Goal: Task Accomplishment & Management: Complete application form

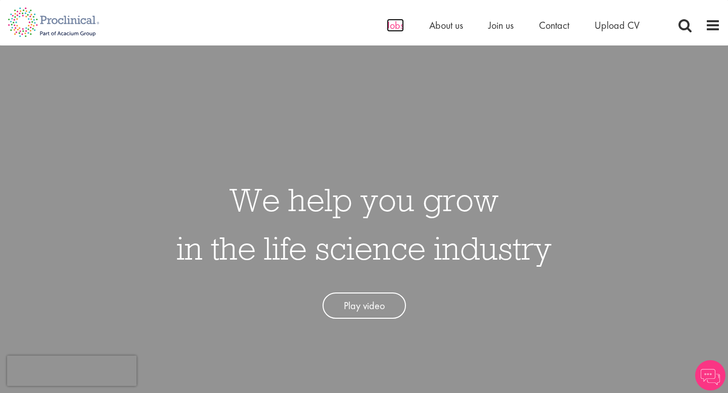
click at [397, 24] on span "Jobs" at bounding box center [395, 25] width 17 height 13
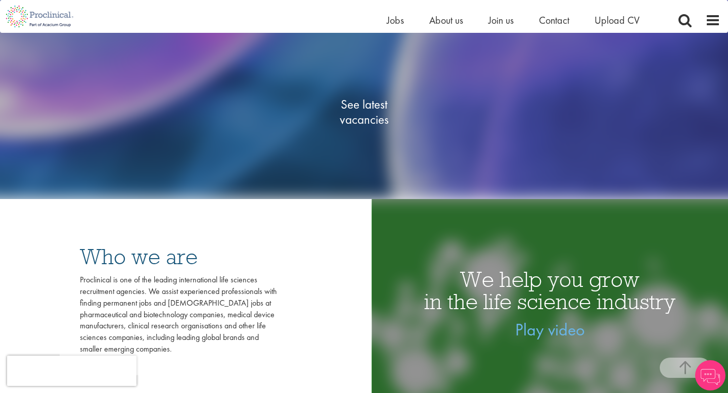
scroll to position [66, 0]
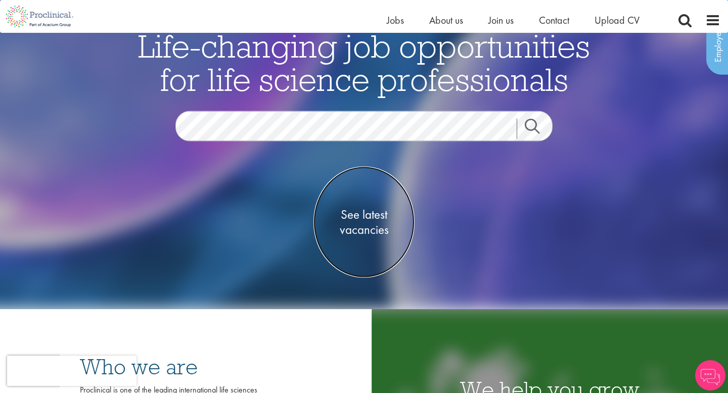
click at [347, 221] on span "See latest vacancies" at bounding box center [363, 222] width 101 height 30
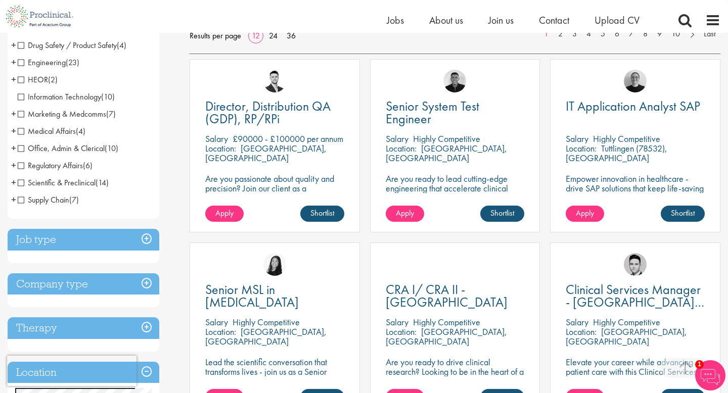
scroll to position [238, 0]
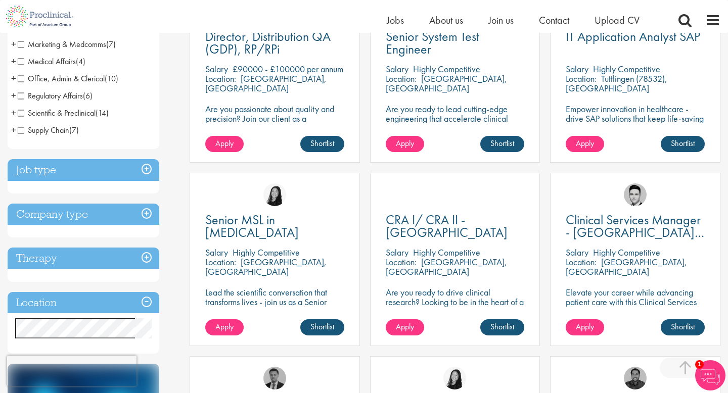
click at [143, 171] on h3 "Job type" at bounding box center [84, 170] width 152 height 22
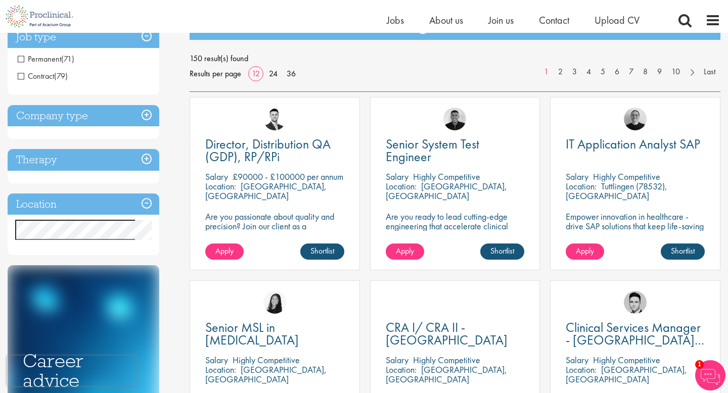
scroll to position [29, 0]
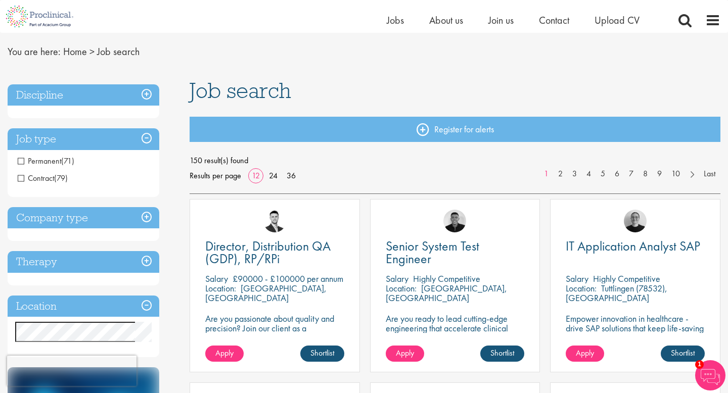
click at [22, 177] on span "Contract" at bounding box center [36, 178] width 36 height 11
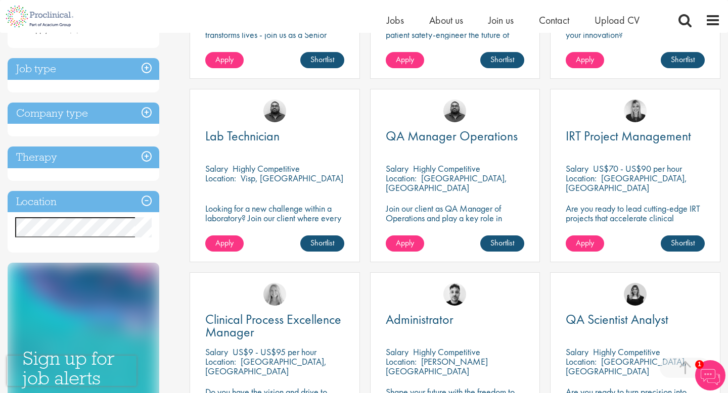
scroll to position [322, 0]
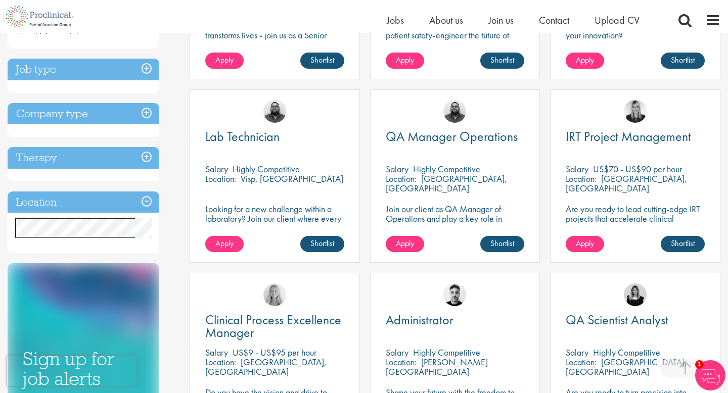
click at [147, 202] on h3 "Location" at bounding box center [84, 202] width 152 height 22
click at [170, 254] on div "Discipline Biometrics (2) - + Statistics (1) Data Management (1) Business Devel…" at bounding box center [91, 157] width 182 height 742
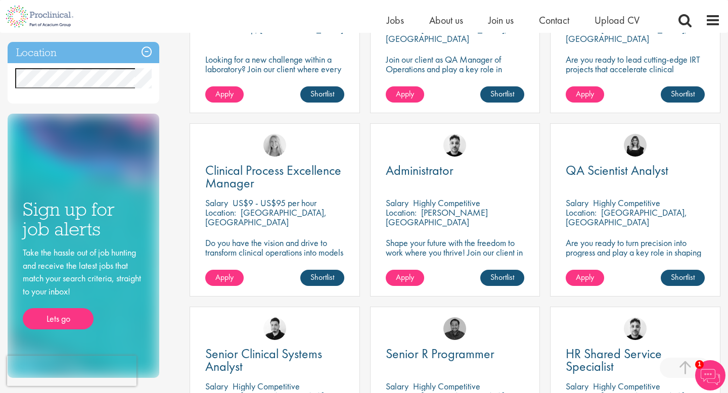
scroll to position [476, 0]
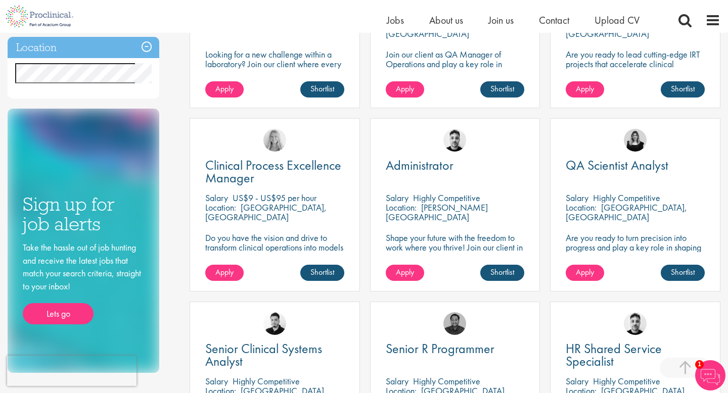
click at [604, 157] on div "QA Scientist Analyst Salary Highly Competitive Location: Brighton, England Are …" at bounding box center [635, 204] width 170 height 173
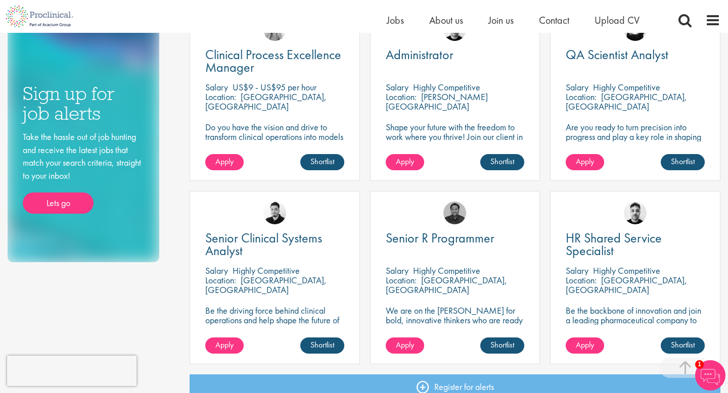
scroll to position [588, 0]
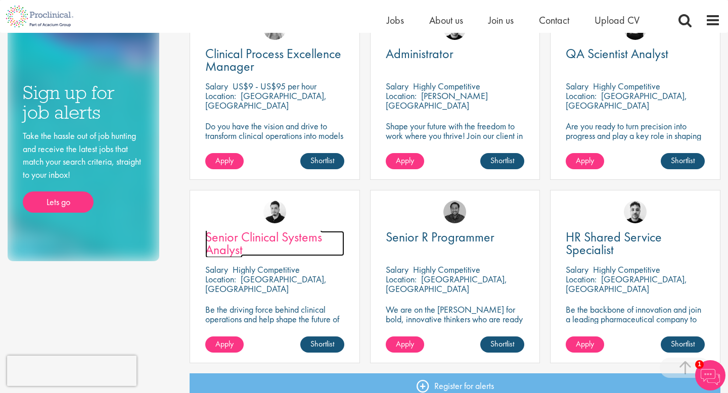
click at [270, 242] on span "Senior Clinical Systems Analyst" at bounding box center [263, 243] width 117 height 30
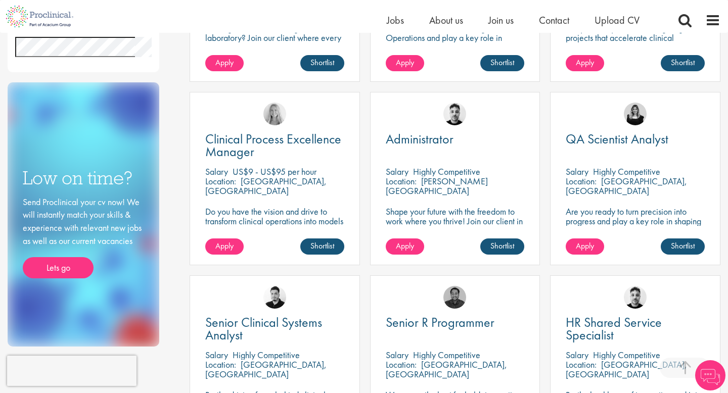
scroll to position [515, 0]
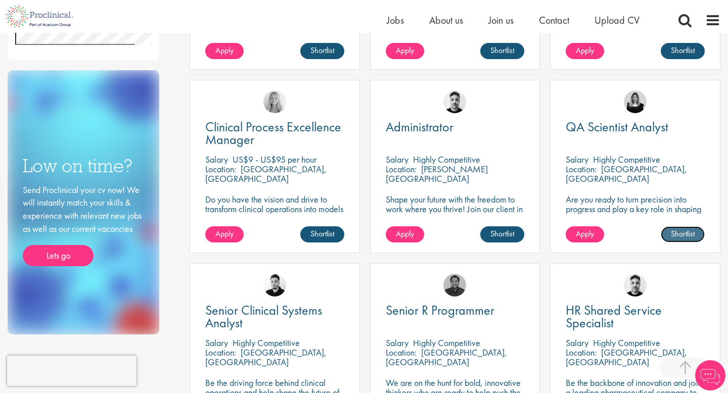
click at [680, 233] on link "Shortlist" at bounding box center [682, 234] width 44 height 16
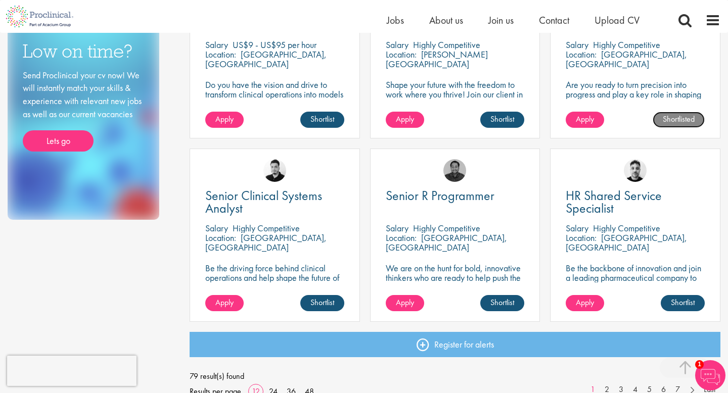
scroll to position [663, 0]
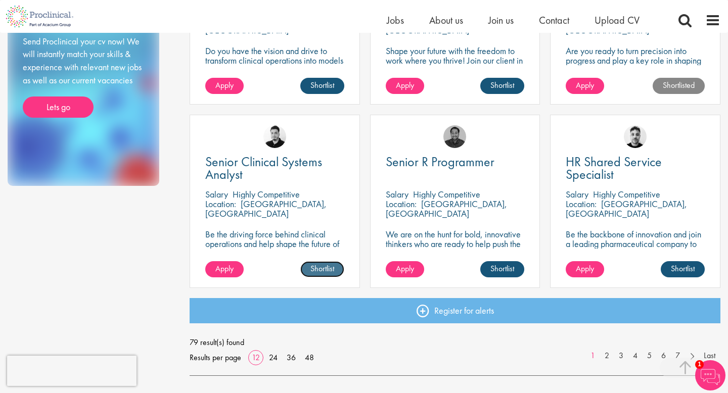
click at [322, 269] on link "Shortlist" at bounding box center [322, 269] width 44 height 16
click at [603, 358] on link "2" at bounding box center [606, 356] width 15 height 12
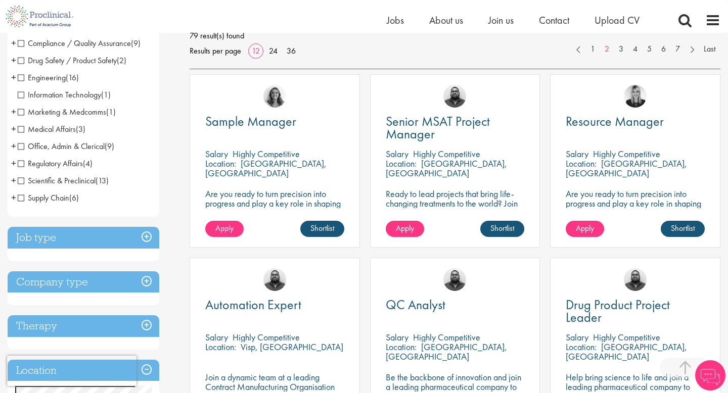
scroll to position [167, 0]
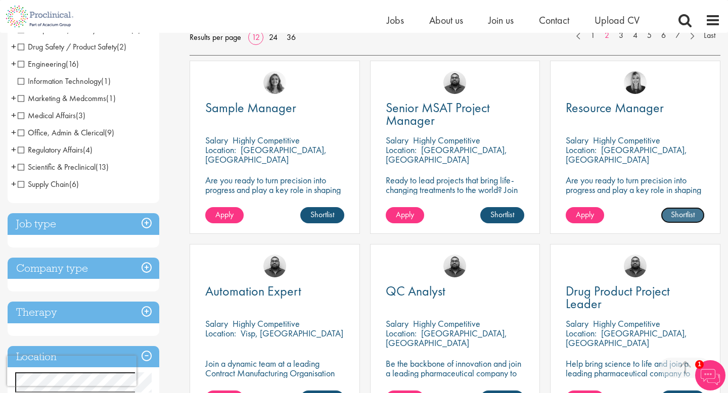
click at [678, 215] on link "Shortlist" at bounding box center [682, 215] width 44 height 16
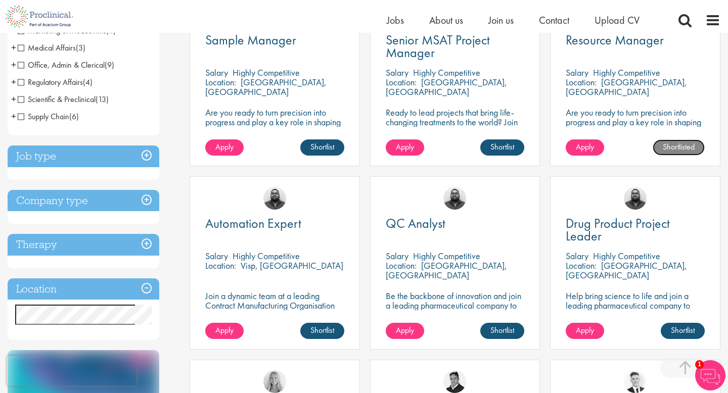
scroll to position [242, 0]
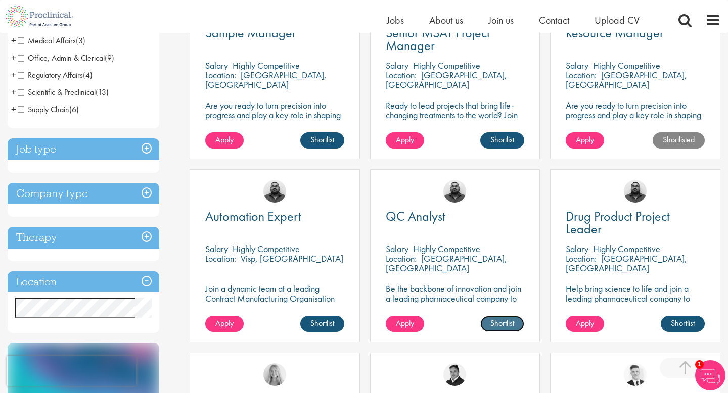
click at [512, 325] on link "Shortlist" at bounding box center [502, 324] width 44 height 16
click at [512, 325] on link "Shortlisted" at bounding box center [498, 324] width 52 height 16
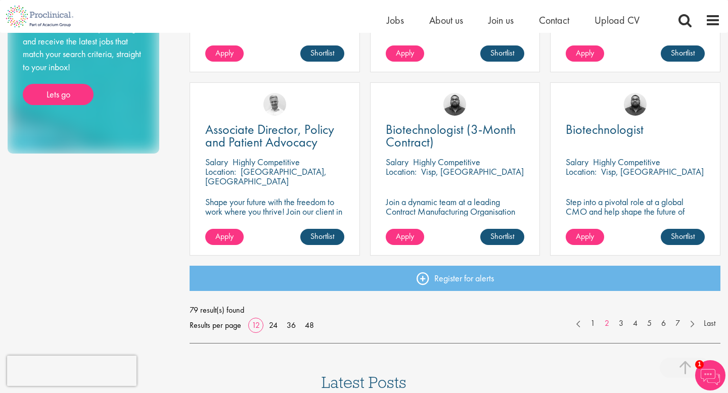
scroll to position [697, 0]
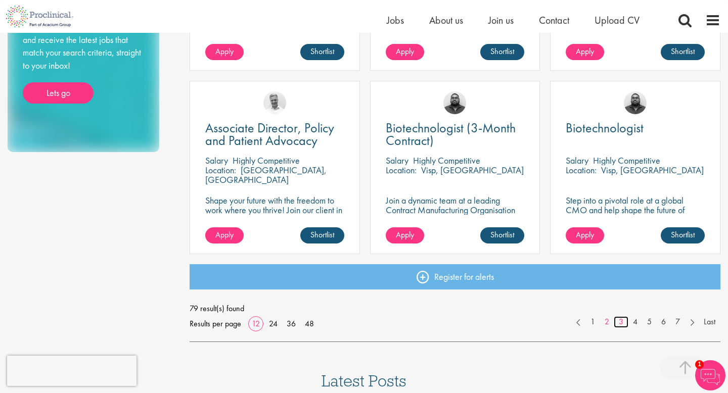
click at [619, 325] on link "3" at bounding box center [620, 322] width 15 height 12
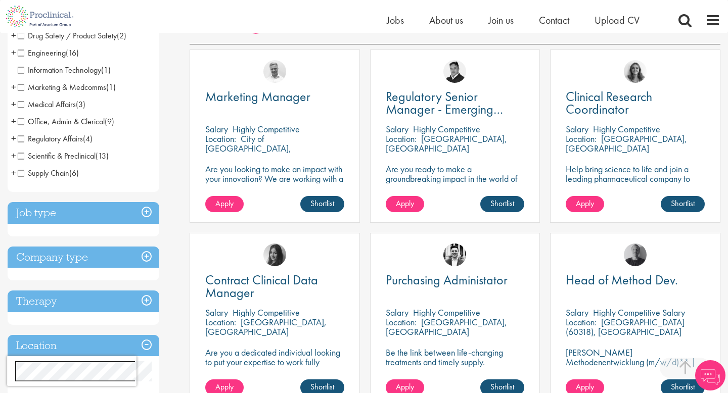
scroll to position [180, 0]
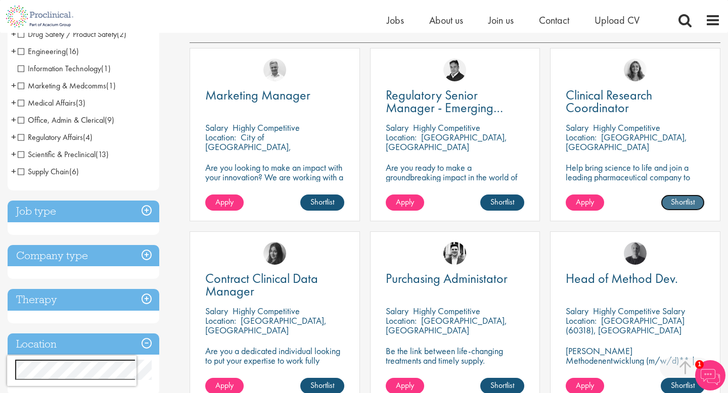
click at [670, 206] on link "Shortlist" at bounding box center [682, 203] width 44 height 16
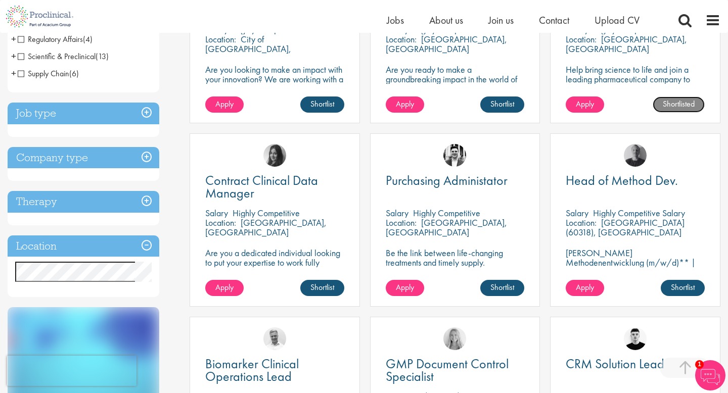
scroll to position [296, 0]
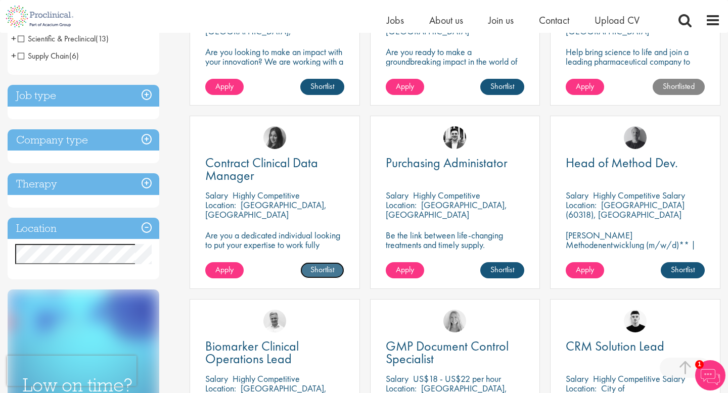
click at [316, 274] on link "Shortlist" at bounding box center [322, 270] width 44 height 16
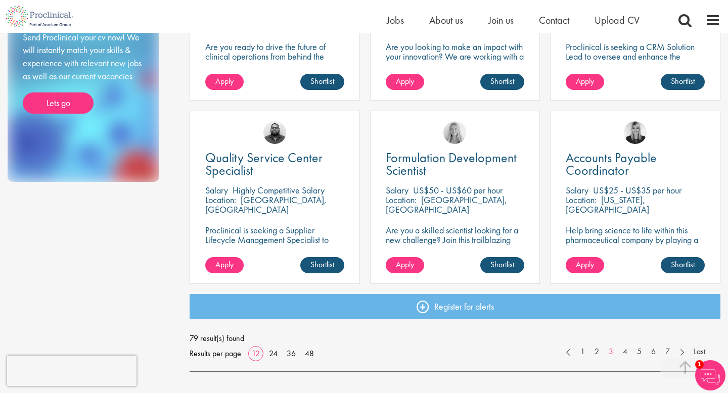
scroll to position [669, 0]
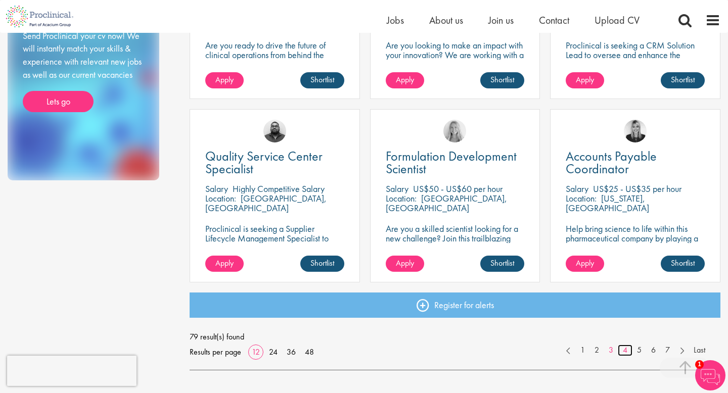
click at [625, 350] on link "4" at bounding box center [624, 351] width 15 height 12
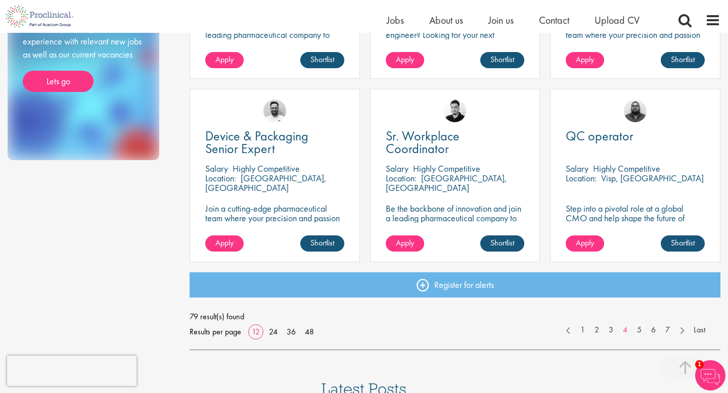
scroll to position [690, 0]
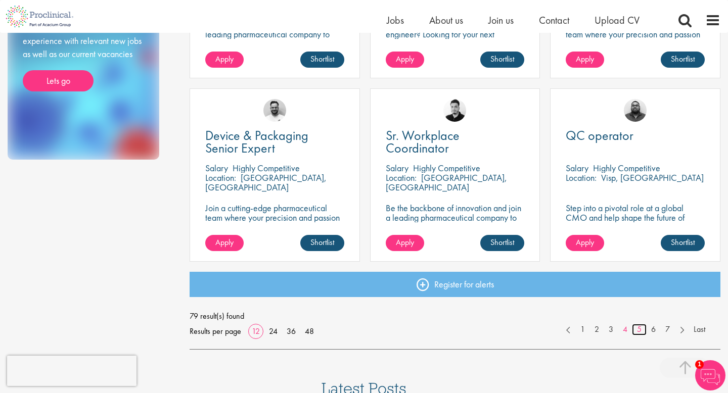
click at [635, 334] on link "5" at bounding box center [639, 330] width 15 height 12
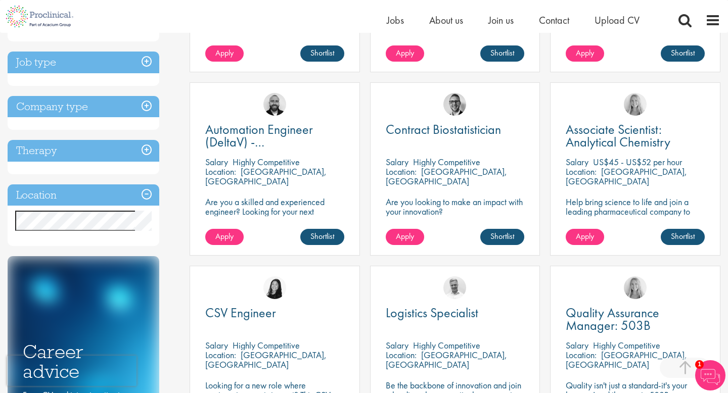
scroll to position [319, 0]
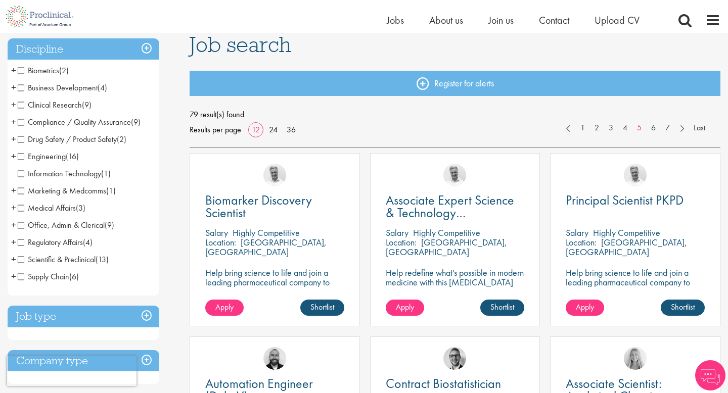
scroll to position [81, 0]
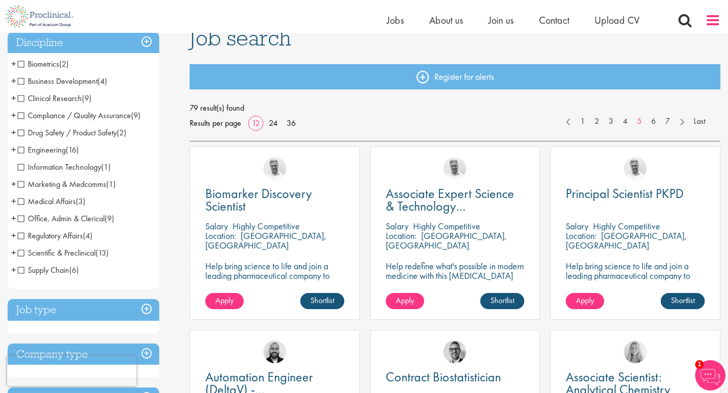
click at [710, 25] on span at bounding box center [712, 20] width 15 height 15
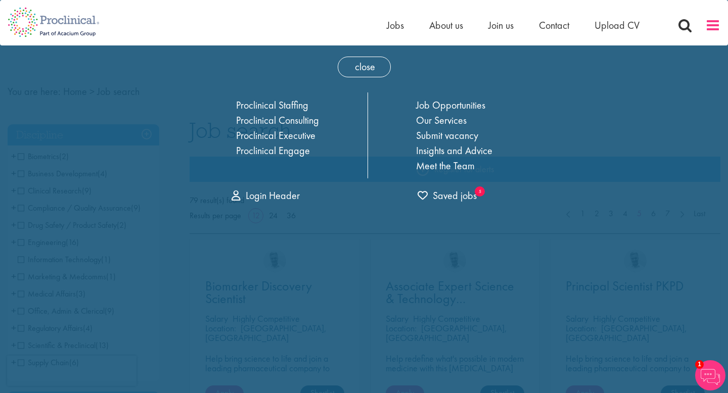
scroll to position [0, 0]
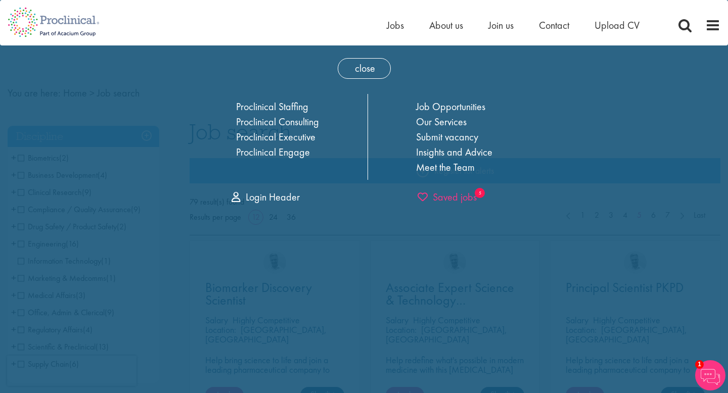
click at [471, 198] on span "Saved jobs" at bounding box center [446, 196] width 59 height 13
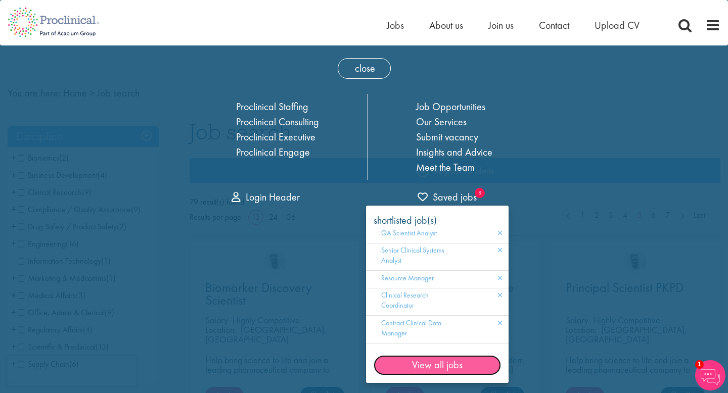
click at [406, 374] on link "View all jobs" at bounding box center [436, 365] width 127 height 20
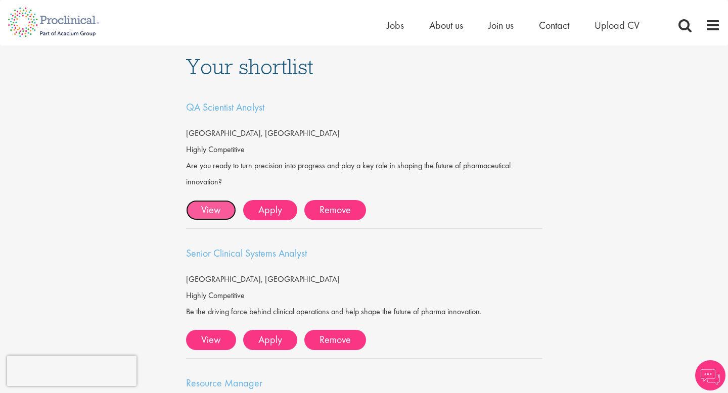
click at [215, 215] on link "View" at bounding box center [211, 210] width 50 height 20
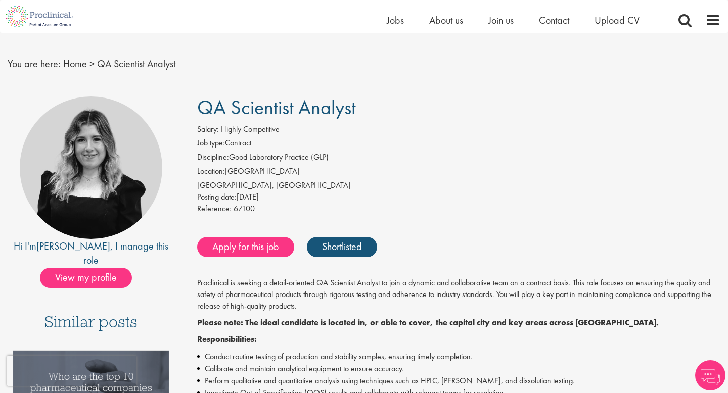
scroll to position [17, 0]
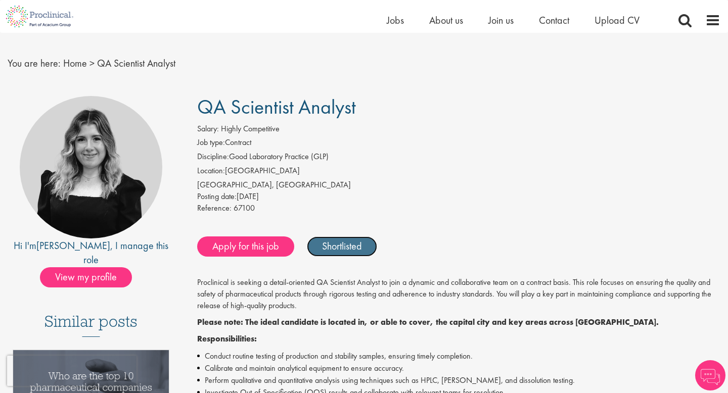
click at [357, 251] on link "Shortlisted" at bounding box center [342, 246] width 70 height 20
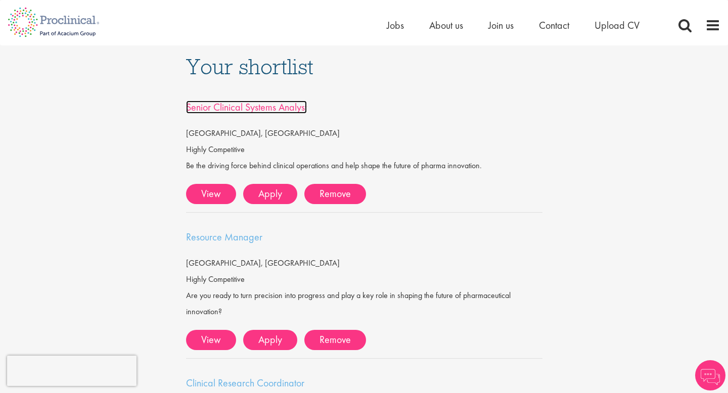
click at [276, 104] on span "Senior Clinical Systems Analyst" at bounding box center [246, 107] width 121 height 13
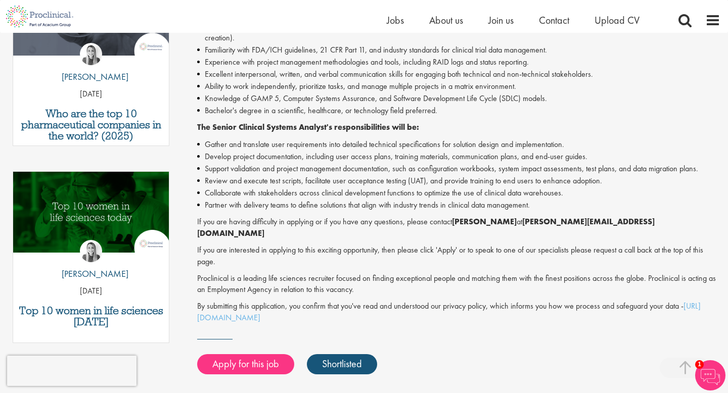
scroll to position [392, 0]
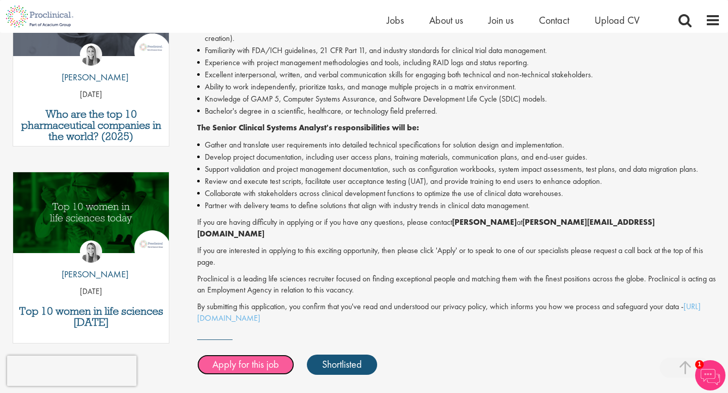
click at [267, 355] on link "Apply for this job" at bounding box center [245, 365] width 97 height 20
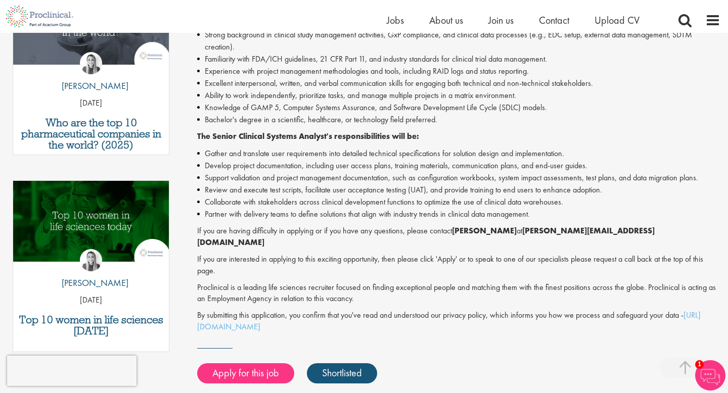
scroll to position [384, 0]
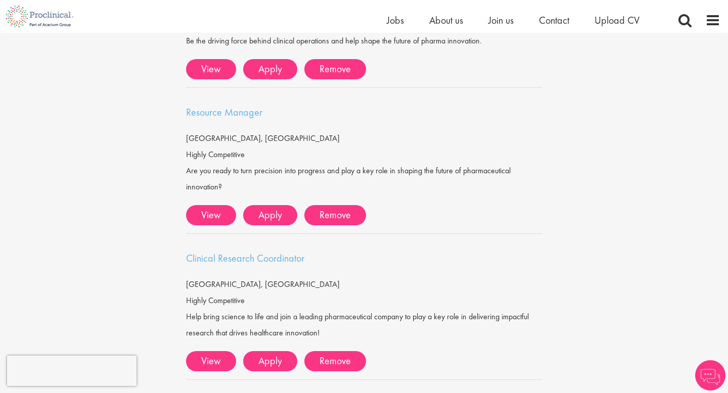
scroll to position [132, 0]
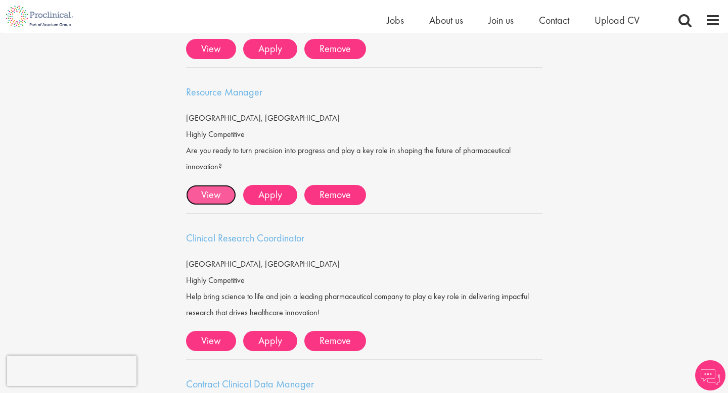
click at [217, 191] on link "View" at bounding box center [211, 195] width 50 height 20
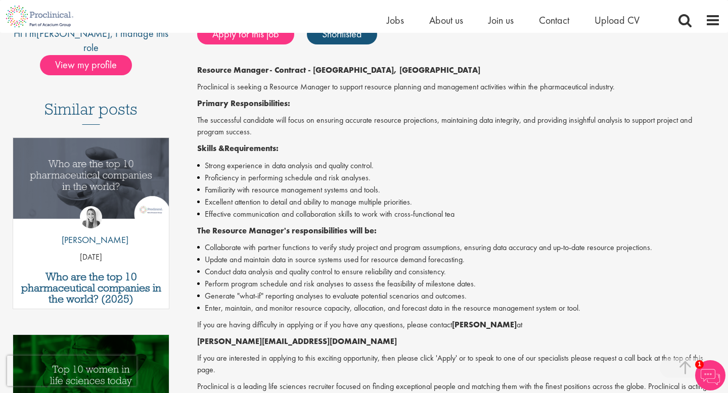
scroll to position [231, 0]
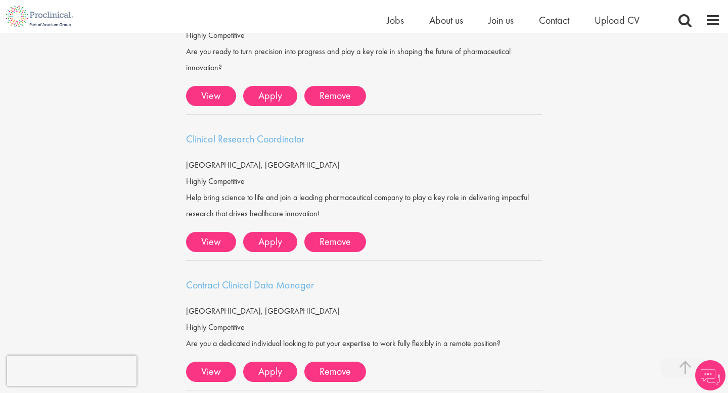
scroll to position [245, 0]
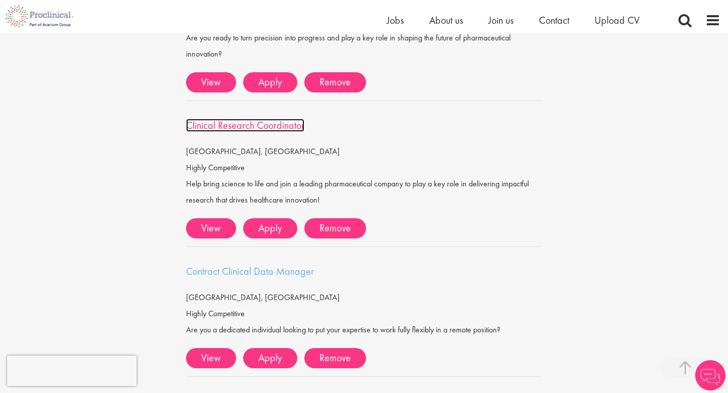
click at [293, 129] on span "Clinical Research Coordinator" at bounding box center [245, 125] width 118 height 13
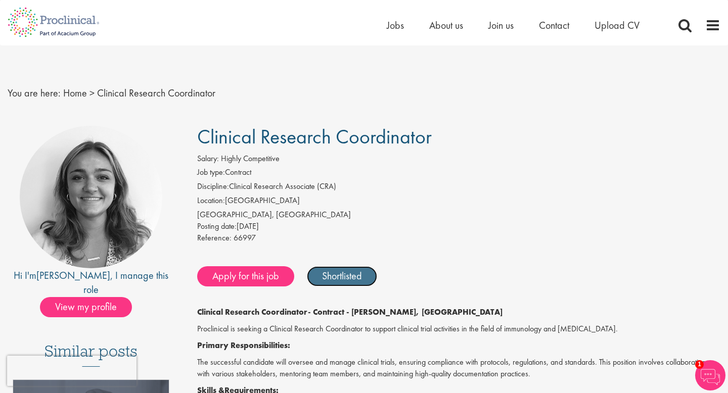
click at [327, 273] on link "Shortlisted" at bounding box center [342, 276] width 70 height 20
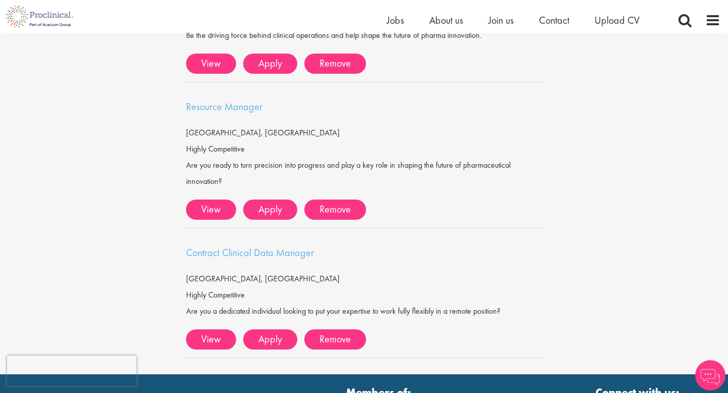
scroll to position [117, 0]
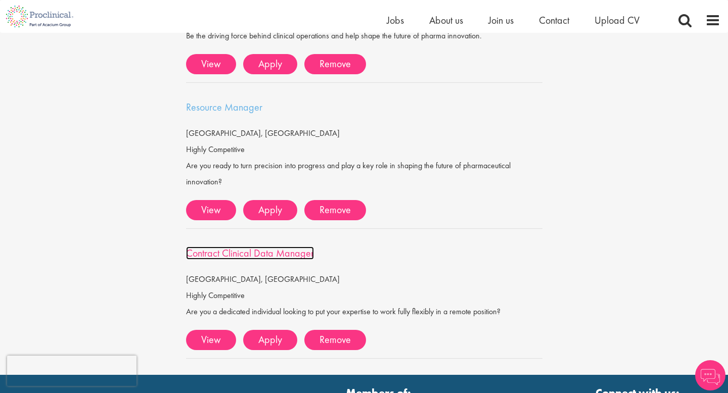
click at [264, 251] on span "Contract Clinical Data Manager" at bounding box center [250, 253] width 128 height 13
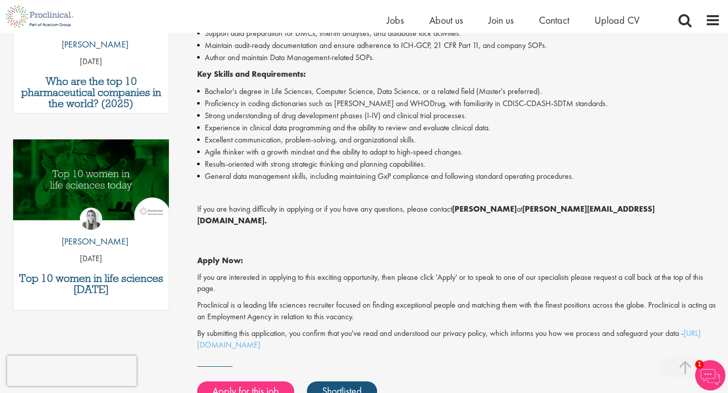
scroll to position [427, 0]
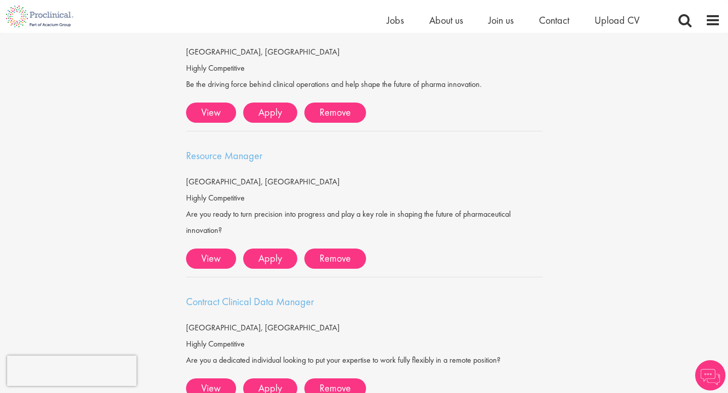
scroll to position [100, 0]
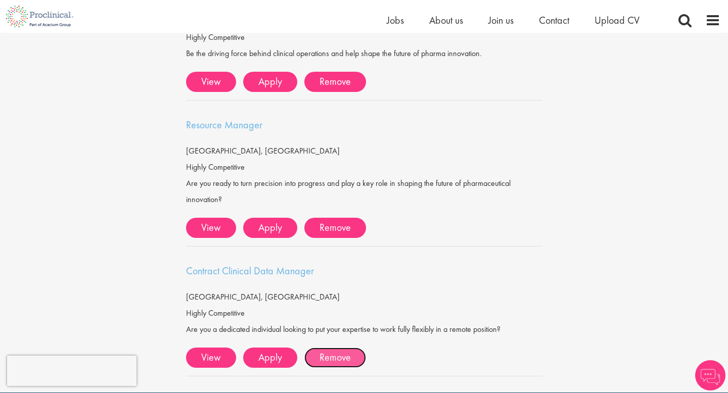
click at [330, 359] on link "Remove" at bounding box center [335, 358] width 62 height 20
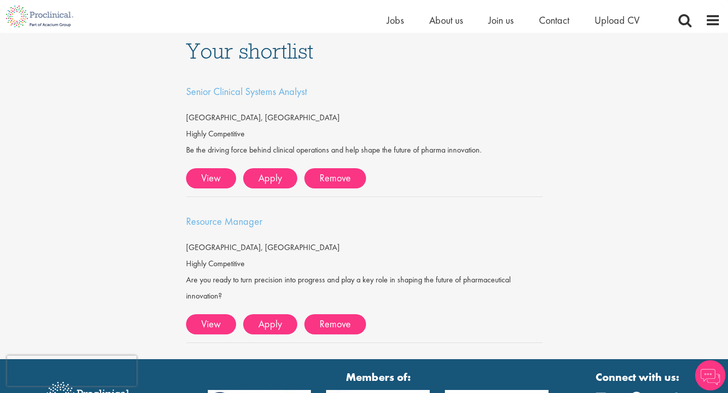
scroll to position [0, 0]
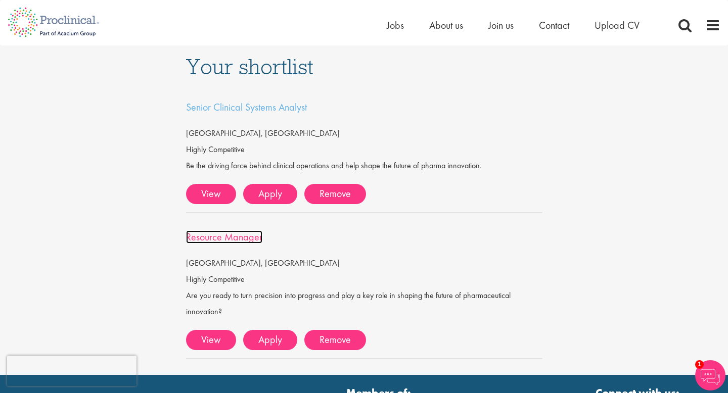
click at [226, 239] on span "Resource Manager" at bounding box center [224, 236] width 76 height 13
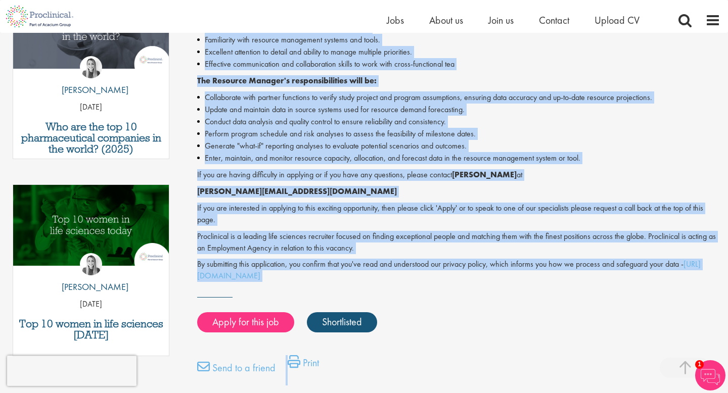
scroll to position [407, 0]
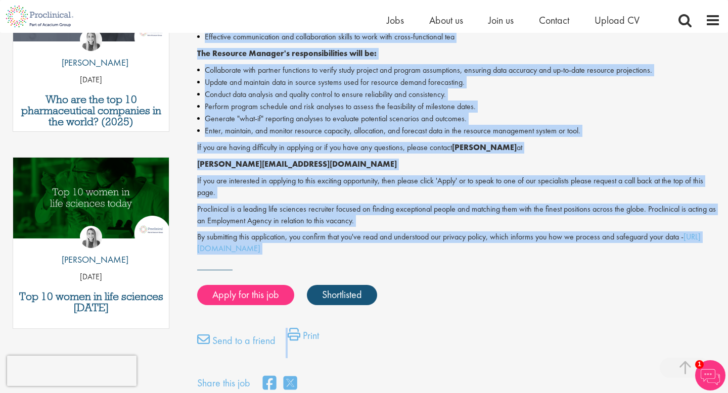
drag, startPoint x: 195, startPoint y: 83, endPoint x: 351, endPoint y: 251, distance: 228.8
click at [351, 252] on div "Resource Manager Salary: Highly Competitive Job type: Contract Discipline: Othe…" at bounding box center [455, 49] width 546 height 687
copy div "Resource Manager - Contract - Warren, NJ Proclinical is seeking a Resource Mana…"
click at [250, 301] on link "Apply for this job" at bounding box center [245, 295] width 97 height 20
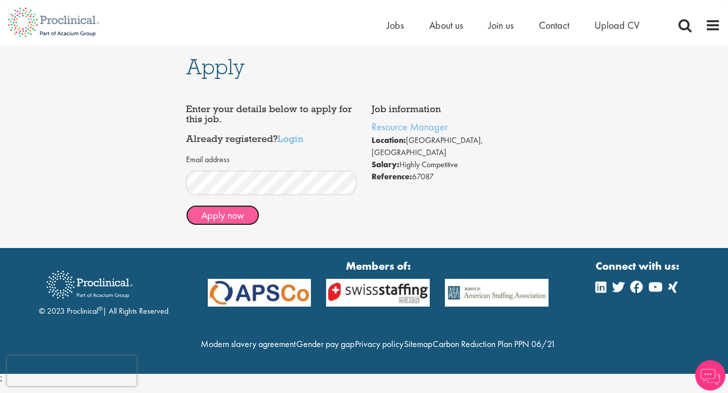
click at [210, 222] on button "Apply now" at bounding box center [222, 215] width 73 height 20
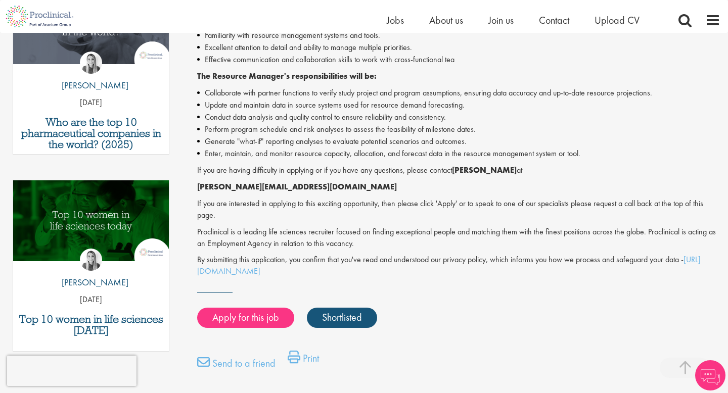
scroll to position [377, 0]
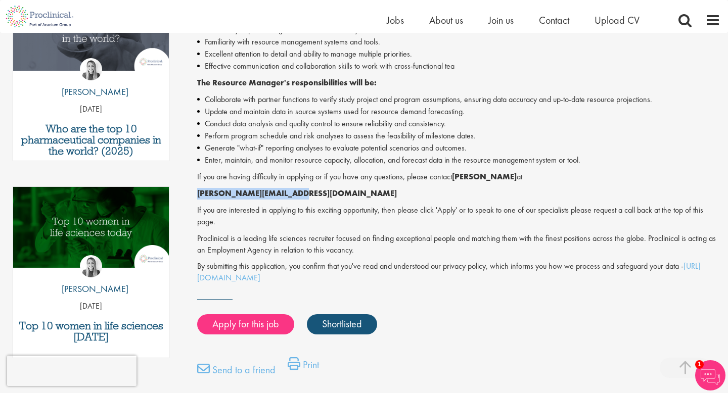
drag, startPoint x: 283, startPoint y: 196, endPoint x: 195, endPoint y: 198, distance: 88.9
click at [195, 198] on div "Resource Manager Salary: Highly Competitive Job type: Contract Discipline: Othe…" at bounding box center [455, 79] width 546 height 687
copy strong "j.jones@proclinical.com"
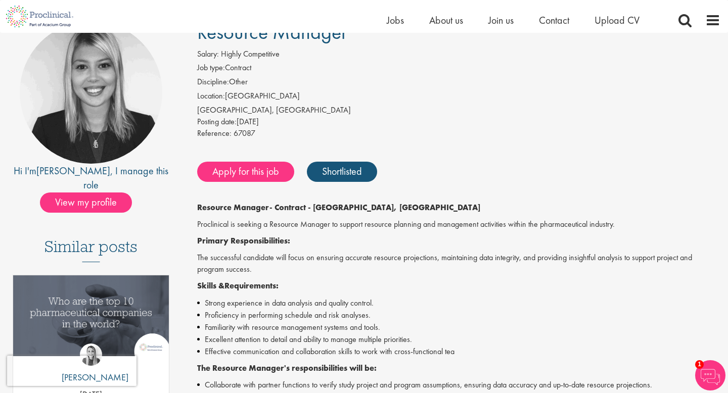
scroll to position [93, 0]
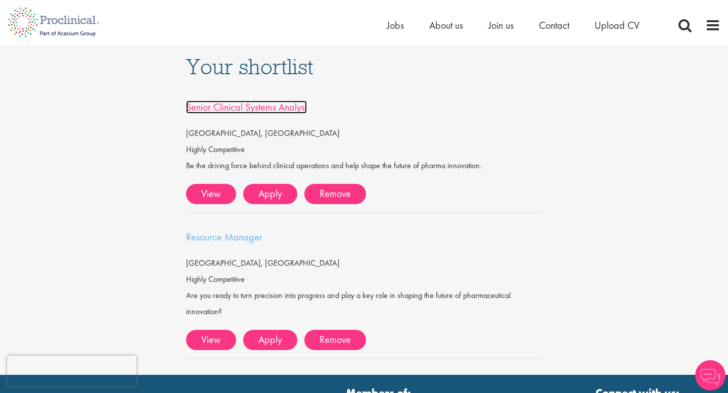
click at [277, 107] on span "Senior Clinical Systems Analyst" at bounding box center [246, 107] width 121 height 13
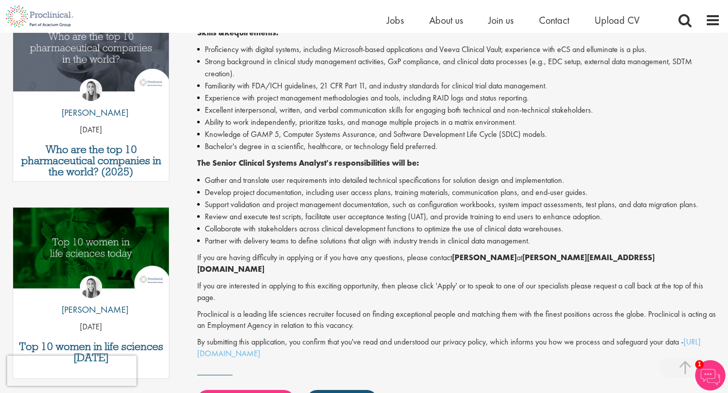
scroll to position [358, 0]
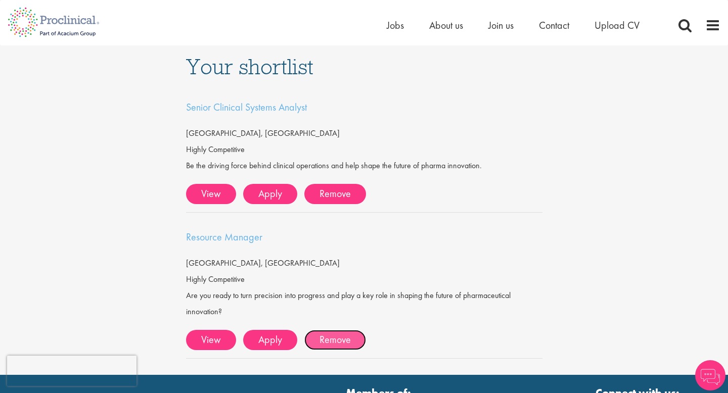
click at [339, 339] on link "Remove" at bounding box center [335, 340] width 62 height 20
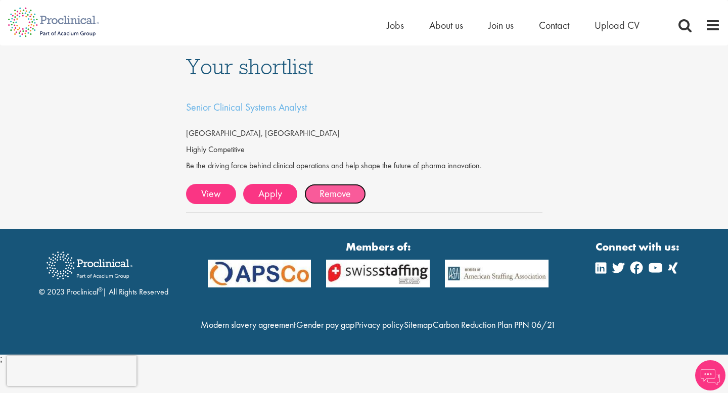
click at [329, 193] on link "Remove" at bounding box center [335, 194] width 62 height 20
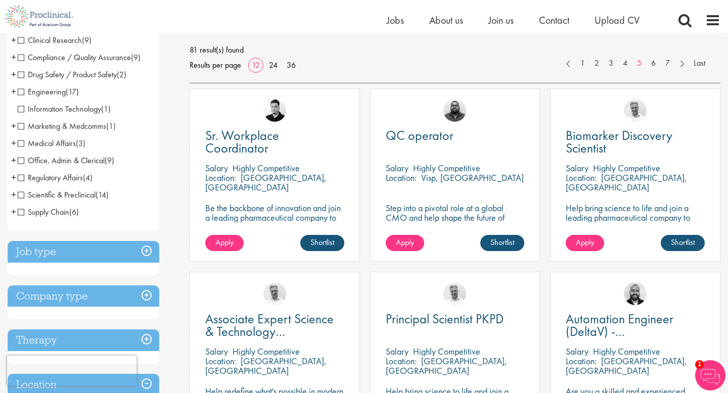
scroll to position [140, 0]
click at [149, 247] on h3 "Job type" at bounding box center [84, 251] width 152 height 22
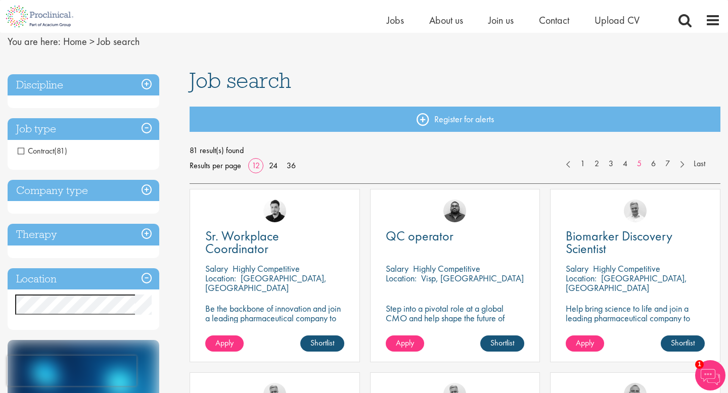
scroll to position [35, 0]
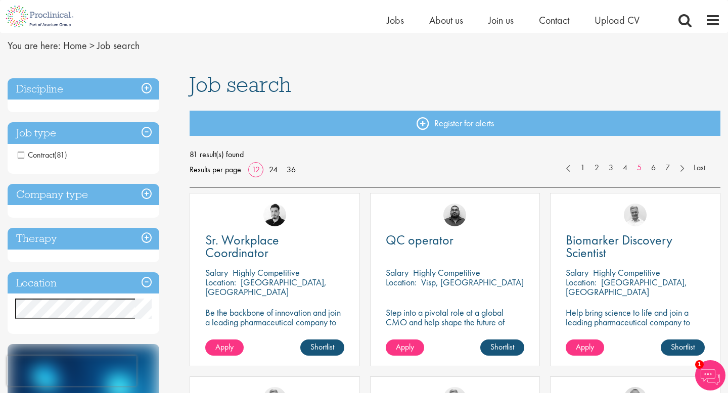
click at [145, 84] on h3 "Discipline" at bounding box center [84, 89] width 152 height 22
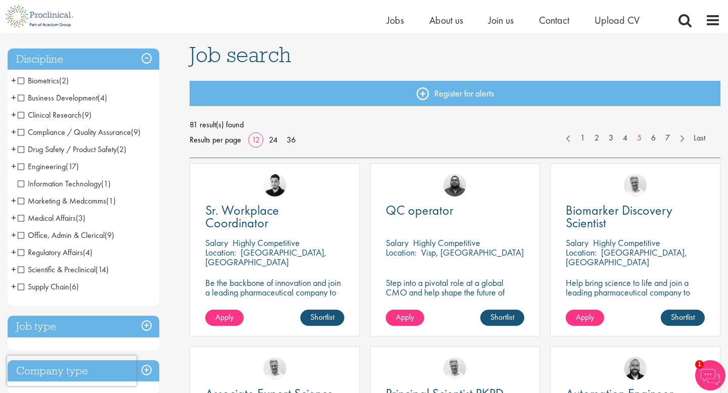
scroll to position [68, 0]
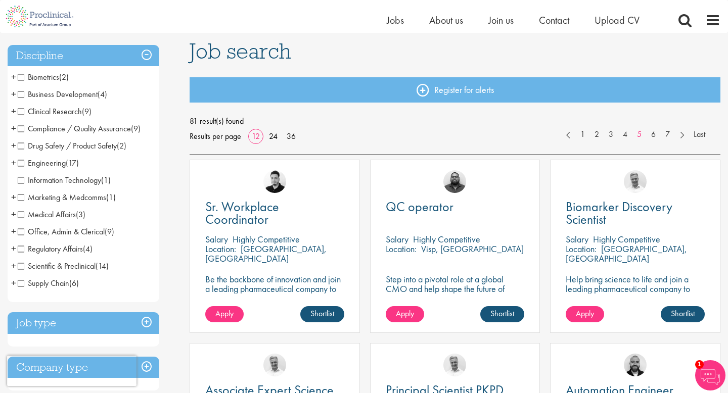
click at [20, 233] on span "Office, Admin & Clerical" at bounding box center [61, 231] width 87 height 11
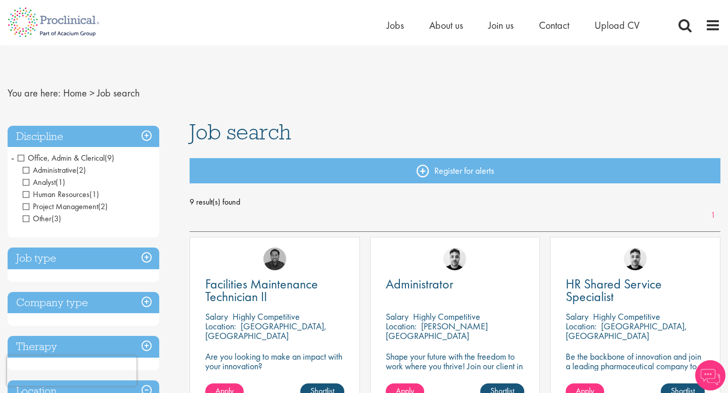
click at [26, 193] on span "Human Resources" at bounding box center [56, 194] width 67 height 11
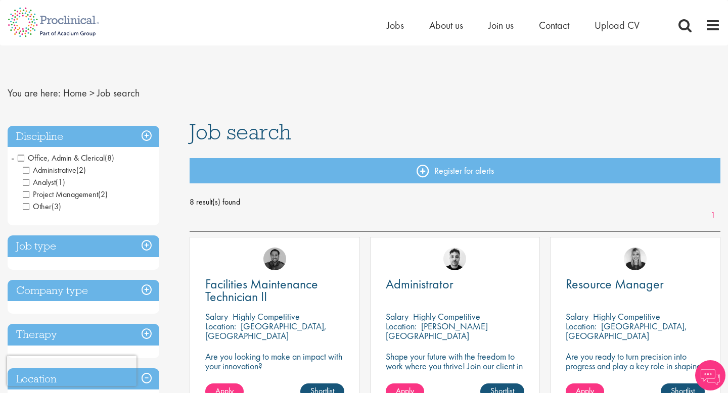
click at [140, 136] on h3 "Discipline" at bounding box center [84, 137] width 152 height 22
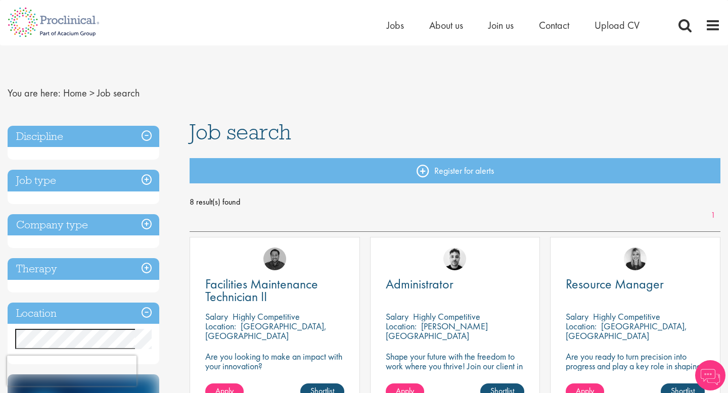
click at [140, 136] on h3 "Discipline" at bounding box center [84, 137] width 152 height 22
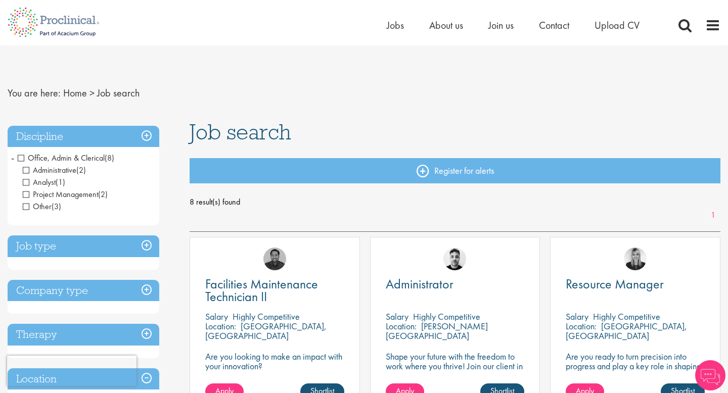
click at [276, 102] on nav "You are here: Home > Job search" at bounding box center [364, 93] width 712 height 25
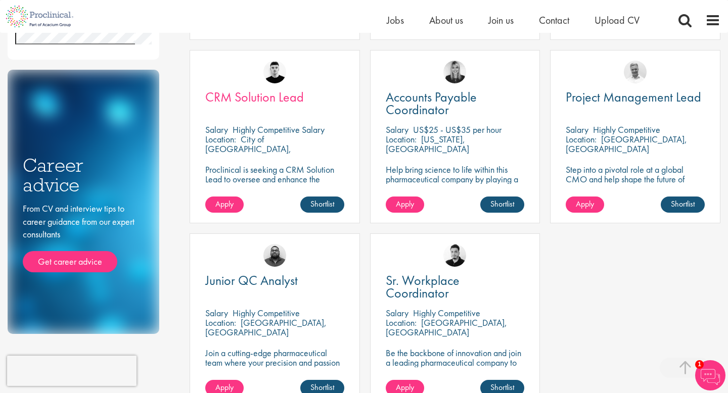
scroll to position [359, 0]
